Goal: Information Seeking & Learning: Learn about a topic

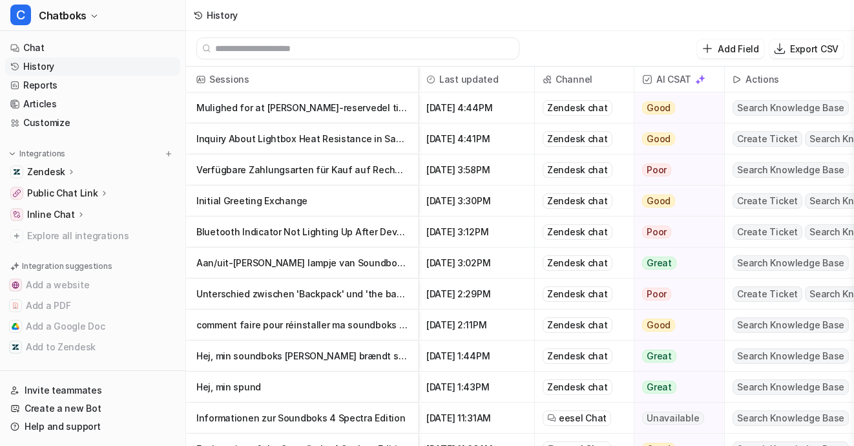
click at [357, 183] on p "Verfügbare Zahlungsarten für Kauf auf Rechnung" at bounding box center [301, 169] width 211 height 31
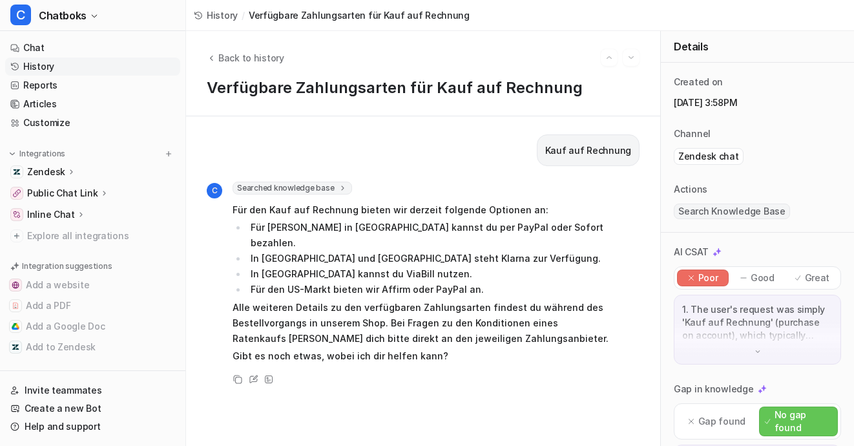
scroll to position [89, 0]
click at [268, 63] on span "Back to history" at bounding box center [251, 58] width 66 height 14
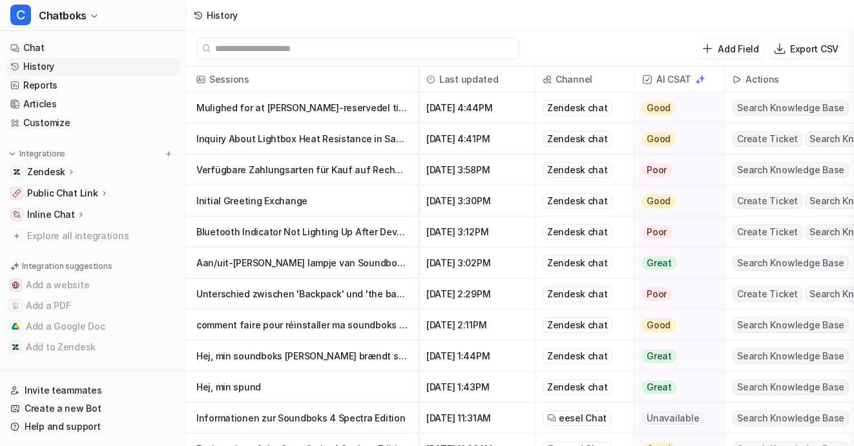
click at [369, 402] on p "Hej, min spund" at bounding box center [301, 386] width 211 height 31
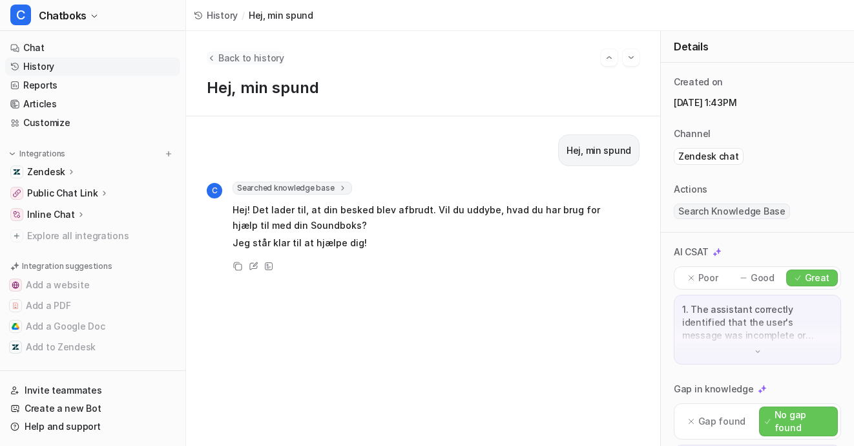
click at [267, 65] on span "Back to history" at bounding box center [251, 58] width 66 height 14
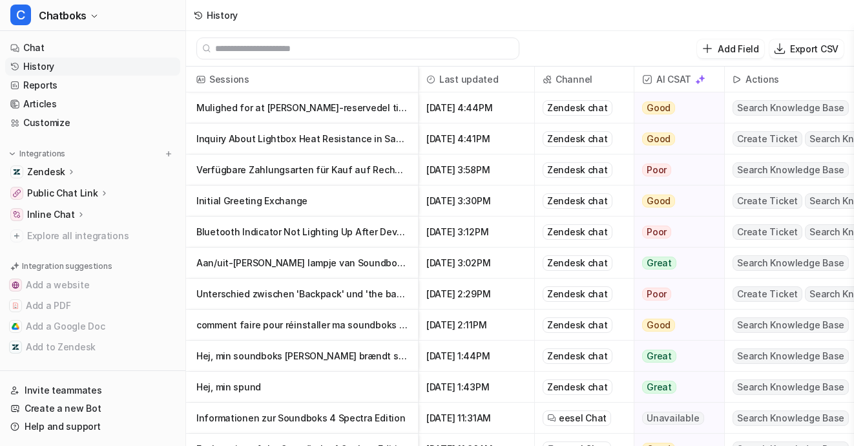
click at [407, 305] on p "Unterschied zwischen 'Backpack' und 'the backpack' im Englischen" at bounding box center [301, 293] width 211 height 31
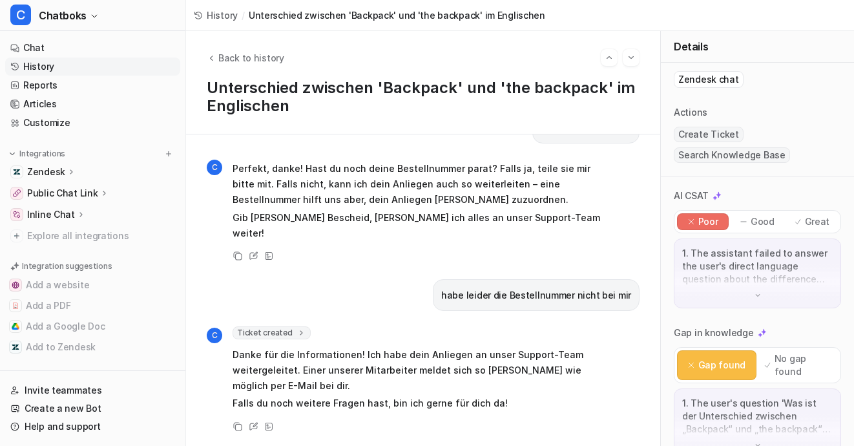
scroll to position [78, 0]
click at [753, 298] on img at bounding box center [757, 293] width 9 height 9
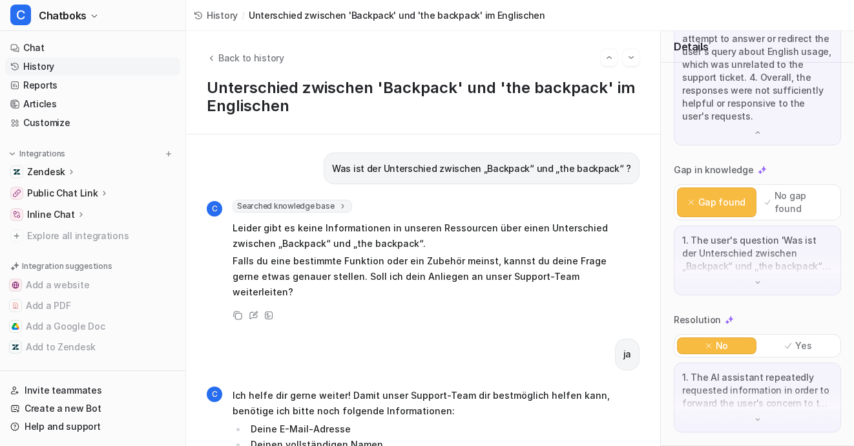
scroll to position [721, 0]
click at [759, 295] on div "1. The user's question 'Was ist der Unterschied zwischen „Backpack“ und „the ba…" at bounding box center [757, 260] width 167 height 70
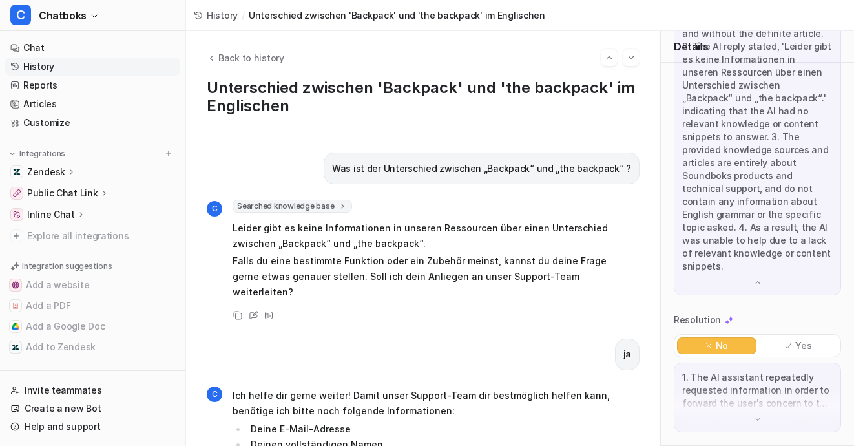
scroll to position [0, 0]
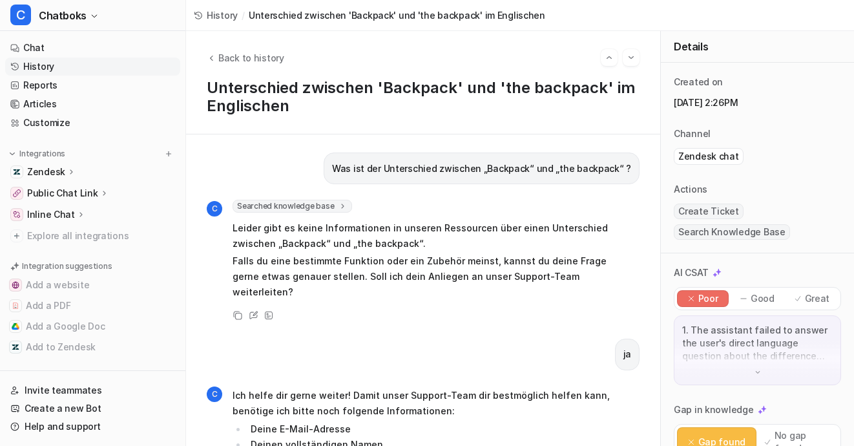
scroll to position [189, 0]
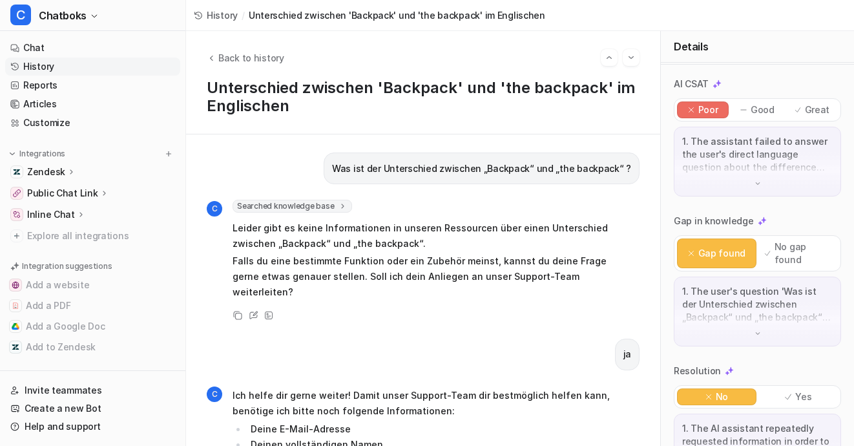
click at [748, 196] on div "1. The assistant failed to answer the user's direct language question about the…" at bounding box center [757, 162] width 167 height 70
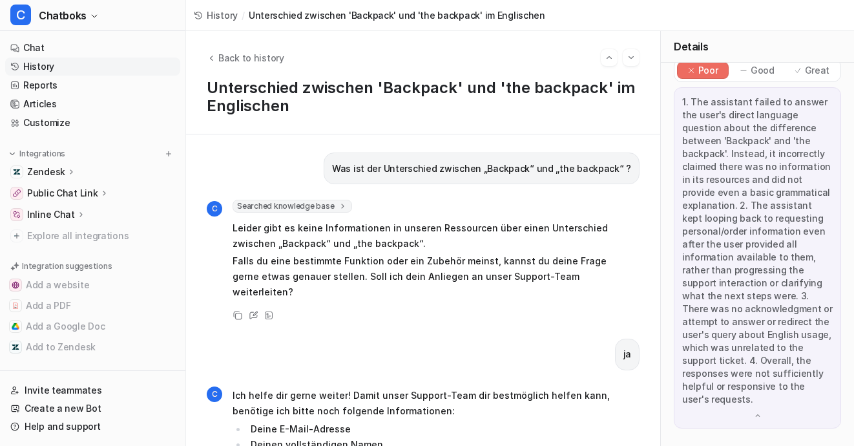
scroll to position [247, 0]
